Goal: Find specific page/section: Find specific page/section

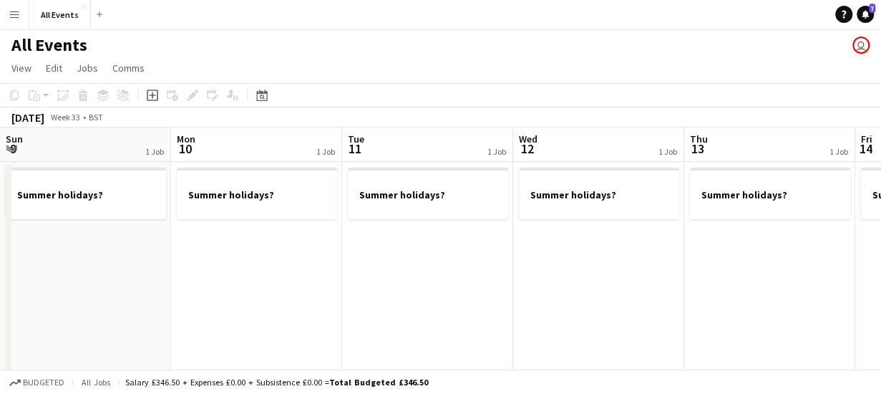
scroll to position [0, 654]
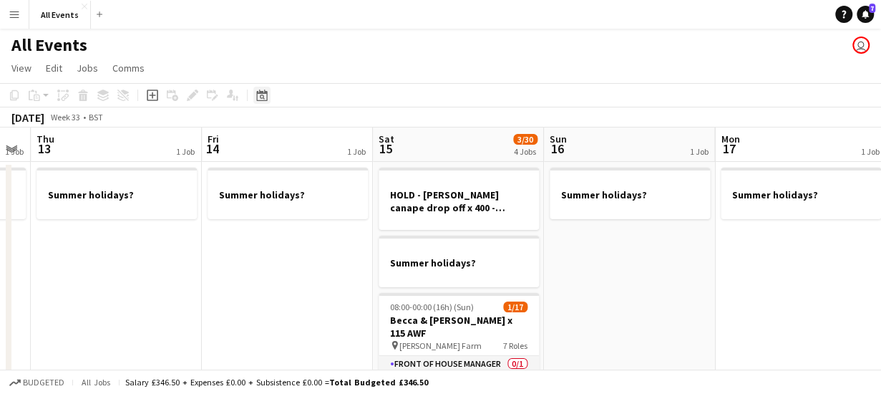
click at [258, 97] on icon "Date picker" at bounding box center [261, 94] width 11 height 11
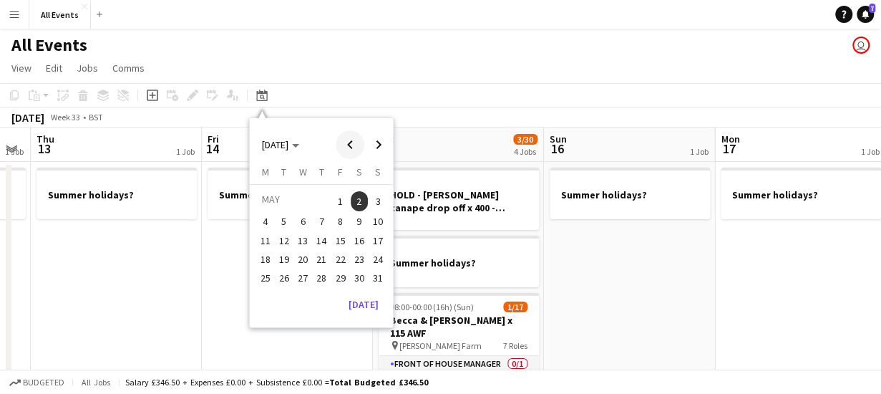
click at [351, 141] on span "Previous month" at bounding box center [350, 144] width 29 height 29
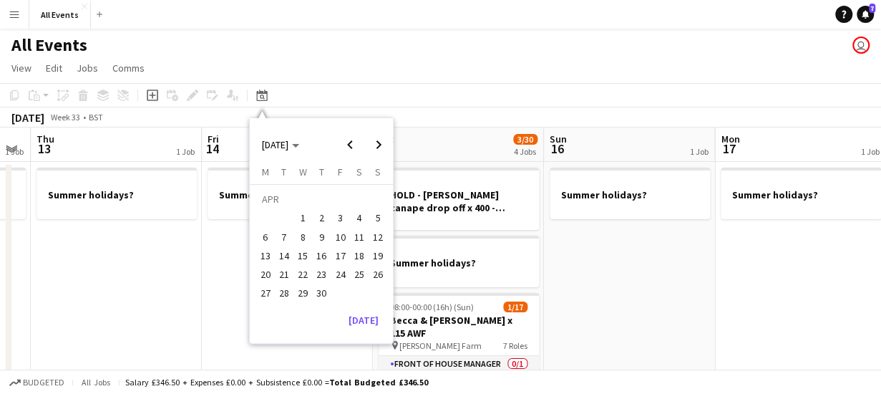
click at [297, 233] on span "8" at bounding box center [302, 236] width 17 height 17
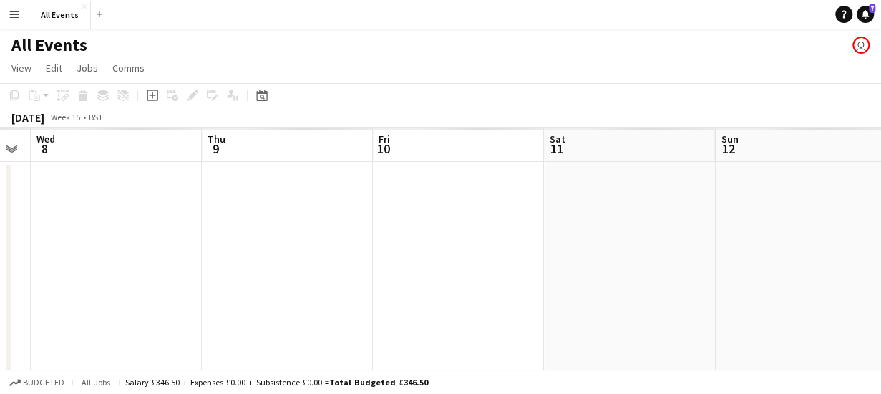
scroll to position [0, 493]
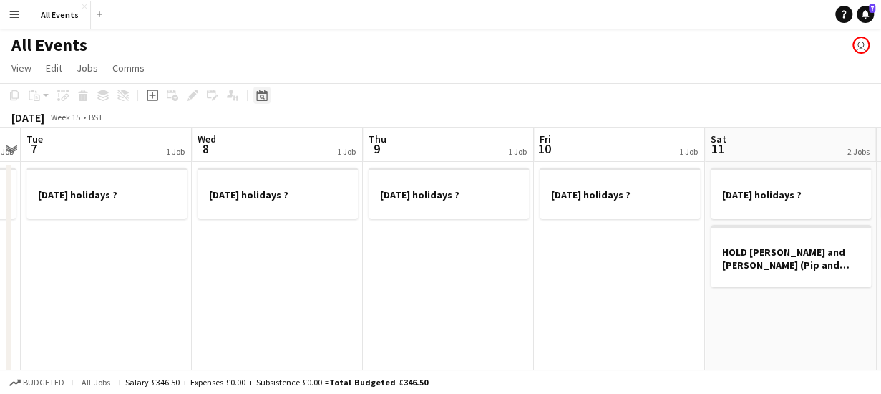
click at [265, 97] on icon "Date picker" at bounding box center [261, 94] width 11 height 11
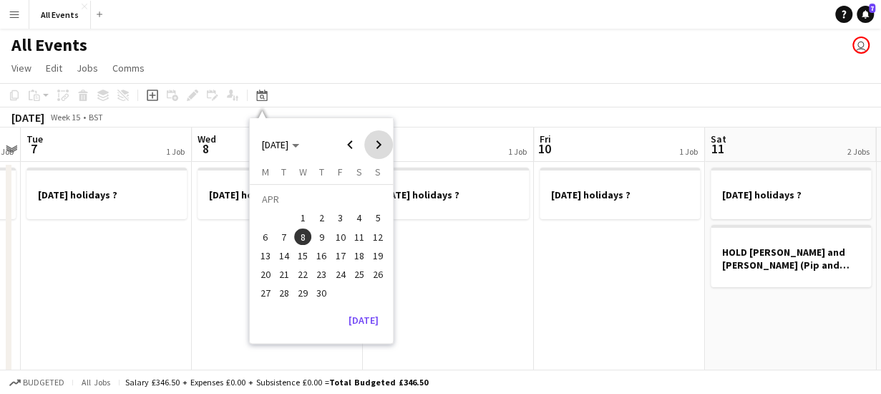
click at [379, 144] on span "Next month" at bounding box center [378, 144] width 29 height 29
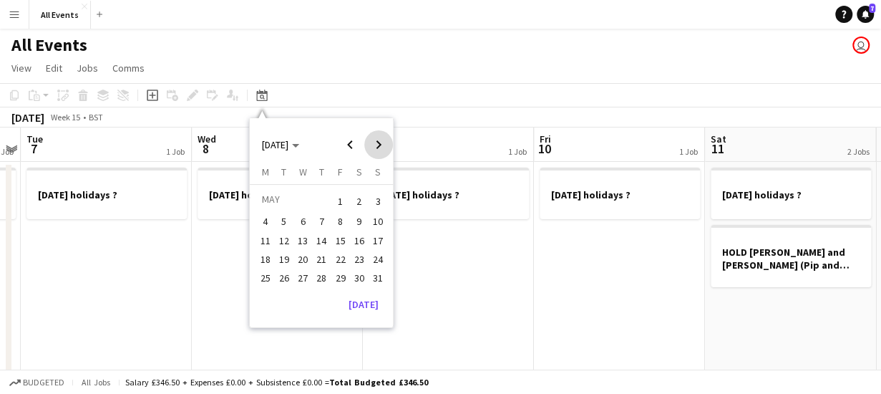
click at [379, 144] on span "Next month" at bounding box center [378, 144] width 29 height 29
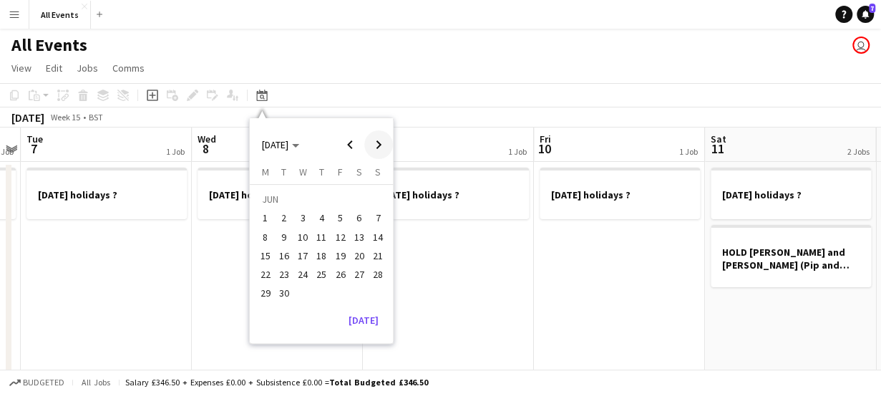
click at [379, 144] on span "Next month" at bounding box center [378, 144] width 29 height 29
click at [367, 48] on div "All Events user" at bounding box center [440, 42] width 881 height 27
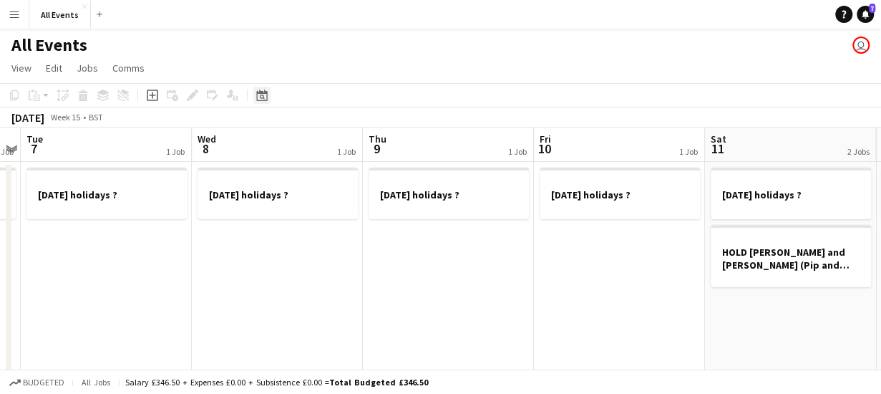
click at [259, 97] on icon "Date picker" at bounding box center [261, 94] width 11 height 11
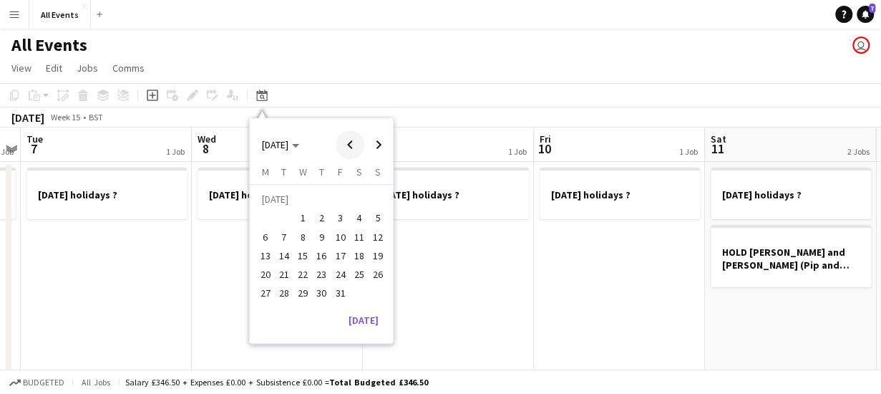
click at [352, 146] on span "Previous month" at bounding box center [350, 144] width 29 height 29
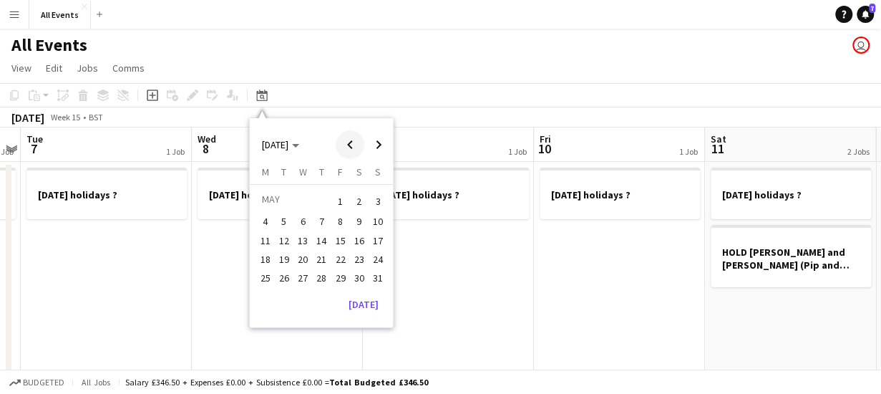
click at [352, 146] on span "Previous month" at bounding box center [350, 144] width 29 height 29
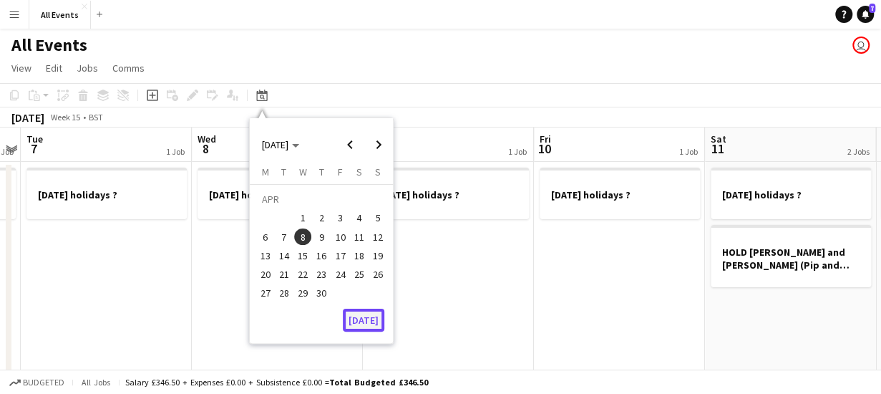
click at [370, 323] on button "[DATE]" at bounding box center [364, 320] width 42 height 23
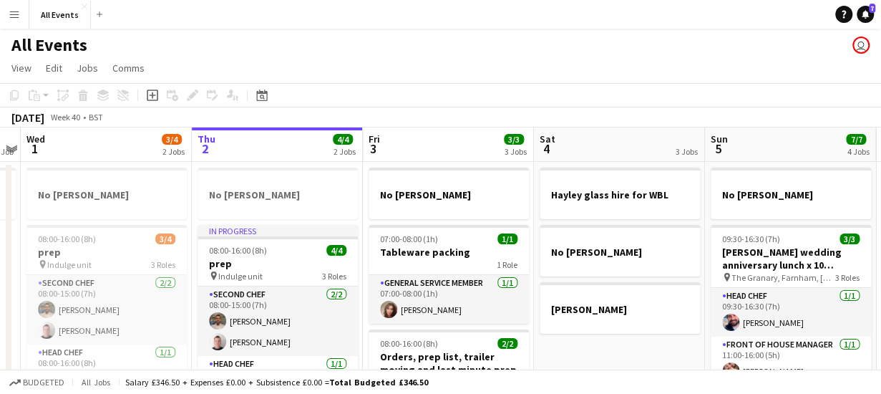
click at [385, 145] on app-board-header-date "Fri 3 3/3 3 Jobs" at bounding box center [448, 144] width 171 height 34
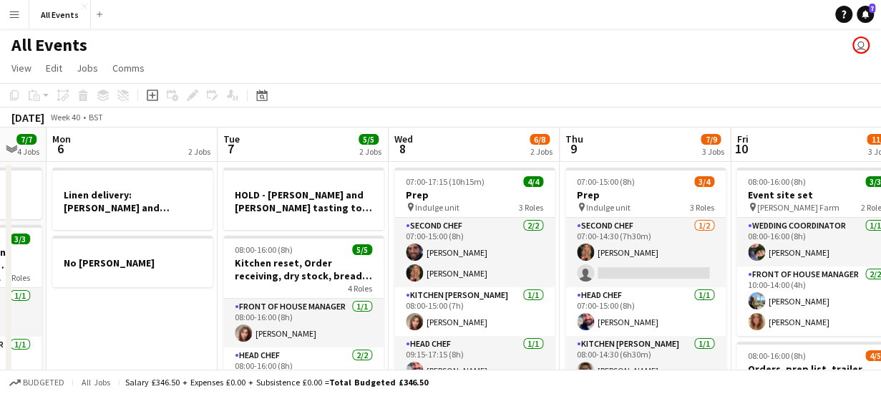
scroll to position [0, 667]
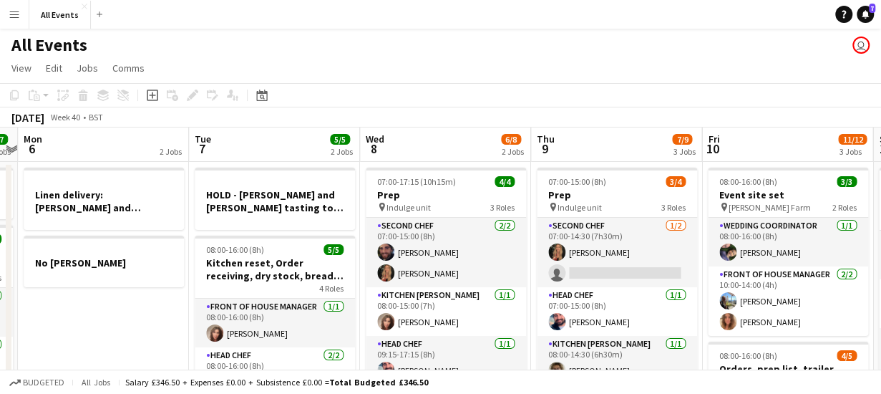
click at [255, 144] on app-board-header-date "Tue 7 5/5 2 Jobs" at bounding box center [274, 144] width 171 height 34
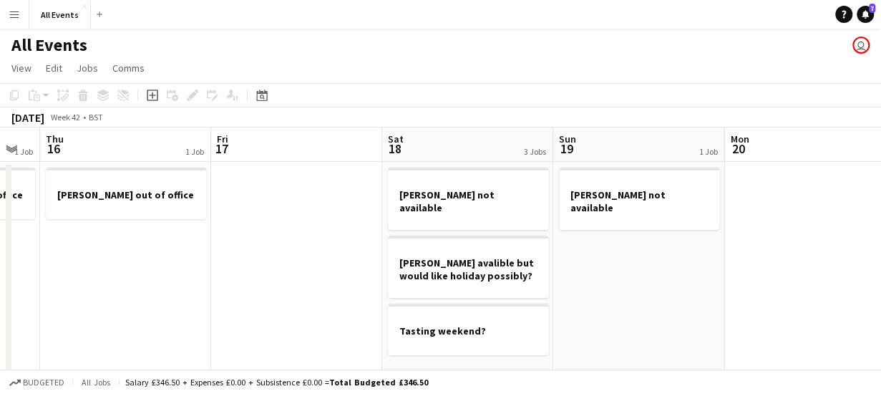
scroll to position [0, 645]
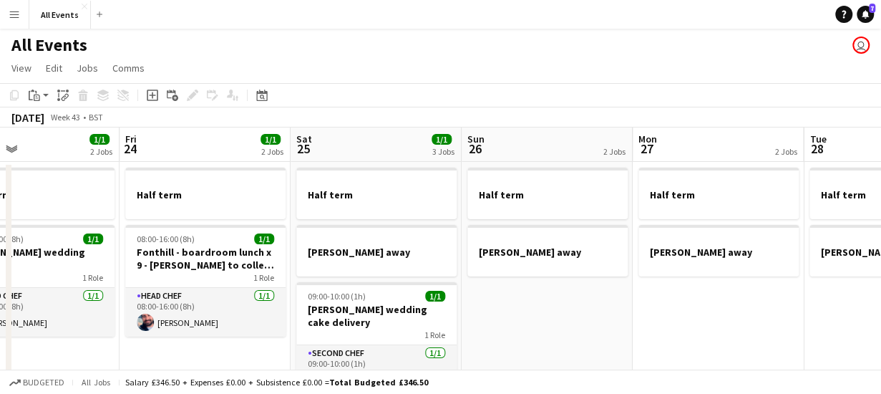
scroll to position [0, 594]
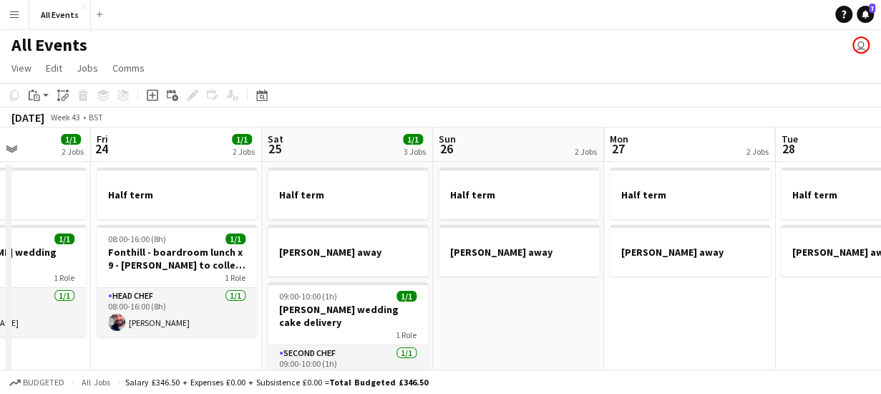
click at [515, 150] on app-board-header-date "Sun 26 2 Jobs" at bounding box center [518, 144] width 171 height 34
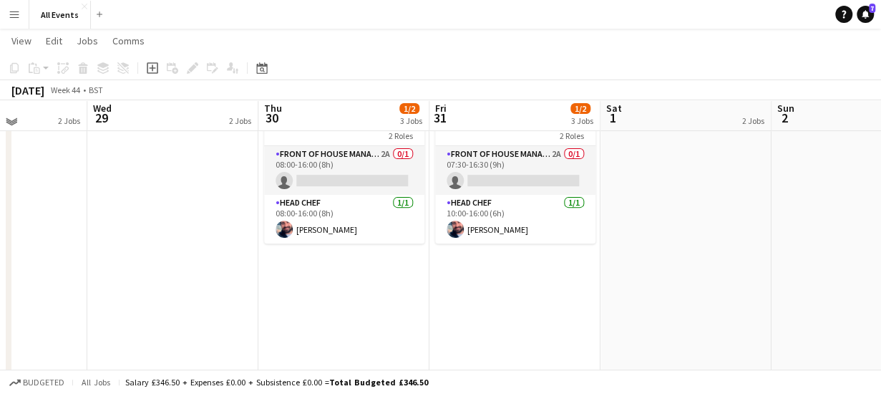
scroll to position [0, 0]
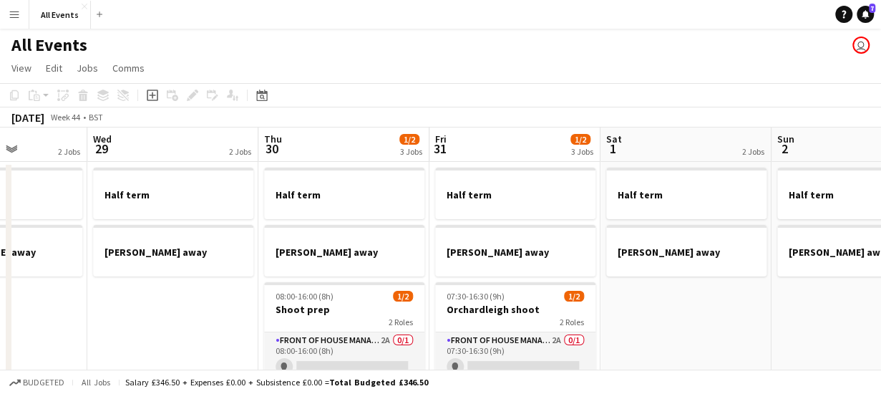
click at [523, 147] on app-board-header-date "Fri 31 1/2 3 Jobs" at bounding box center [515, 144] width 171 height 34
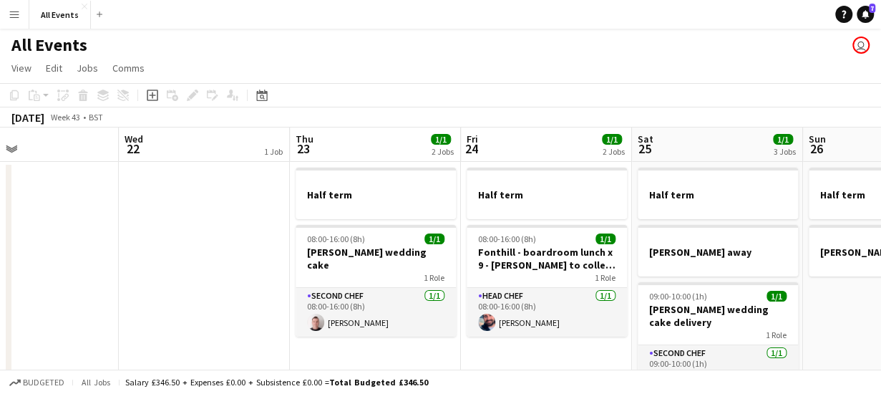
scroll to position [0, 392]
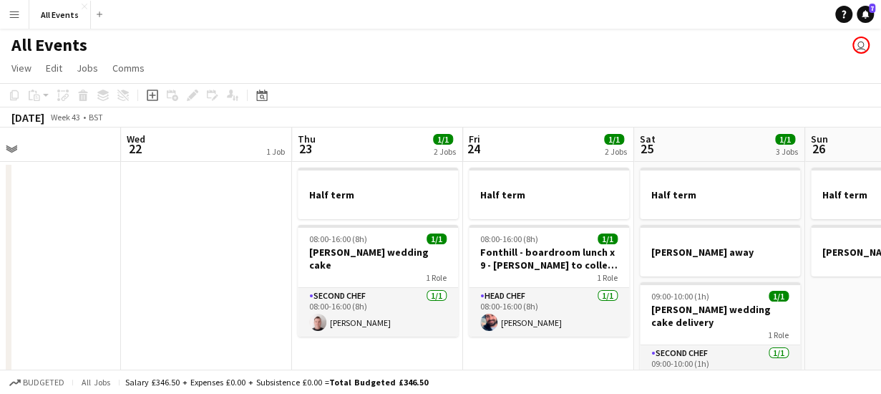
click at [505, 145] on app-board-header-date "Fri 24 1/1 2 Jobs" at bounding box center [548, 144] width 171 height 34
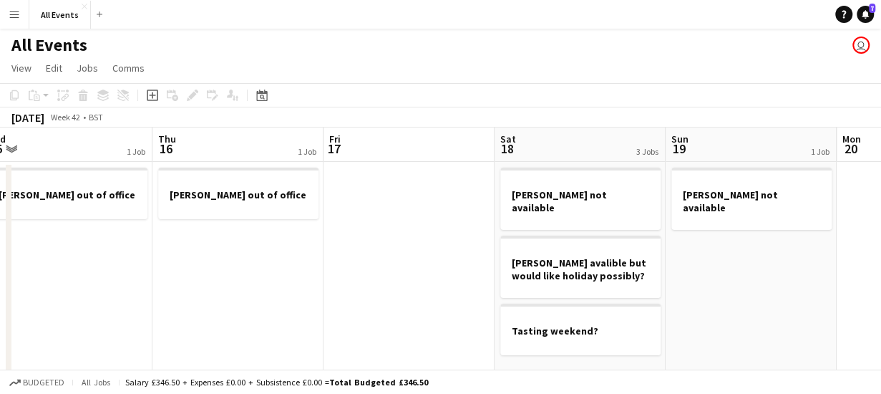
scroll to position [0, 417]
